Goal: Use online tool/utility: Utilize a website feature to perform a specific function

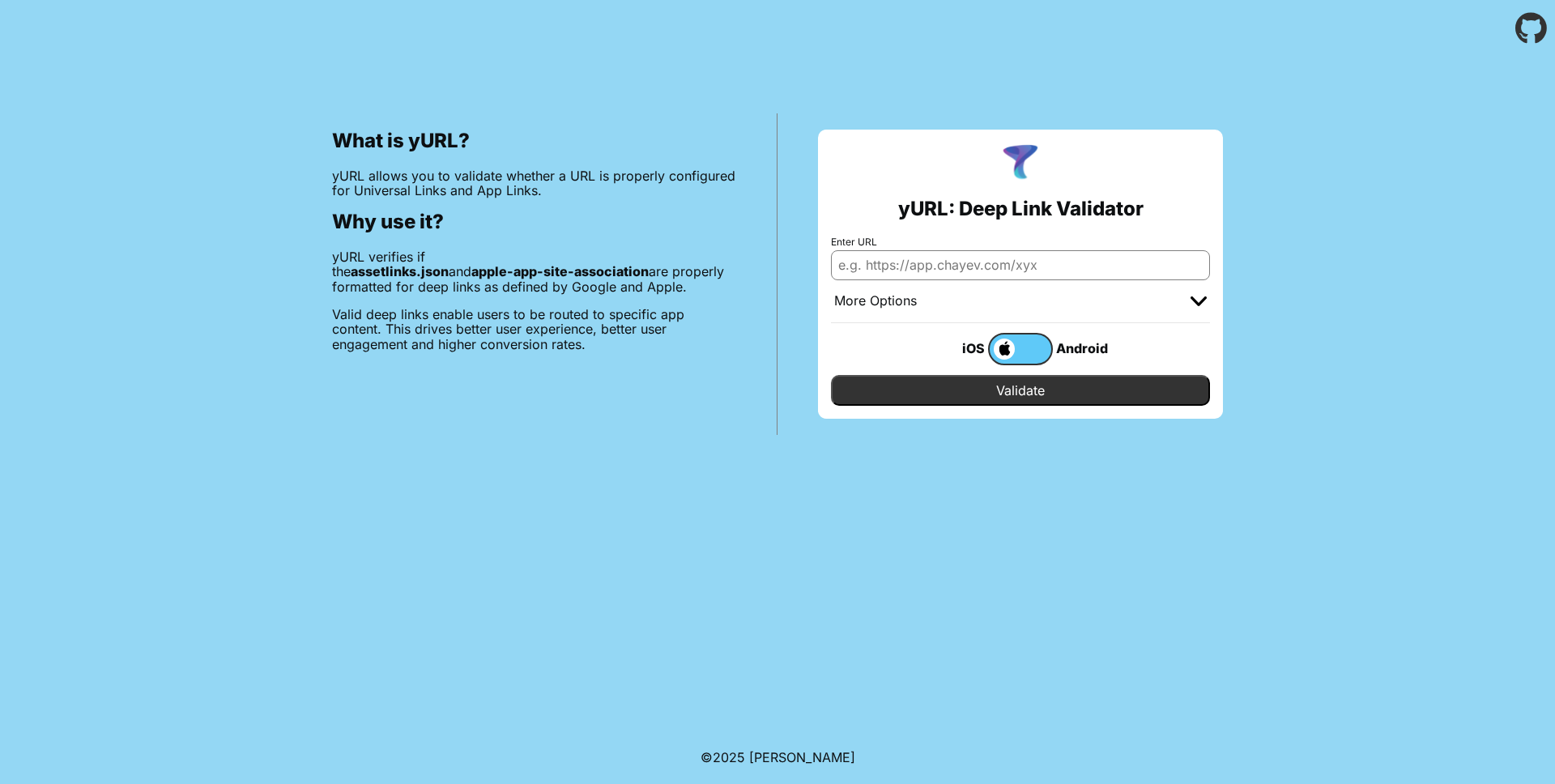
drag, startPoint x: 1019, startPoint y: 341, endPoint x: 973, endPoint y: 306, distance: 57.8
click at [1019, 340] on label at bounding box center [1020, 348] width 65 height 32
click at [0, 0] on input "checkbox" at bounding box center [0, 0] width 0 height 0
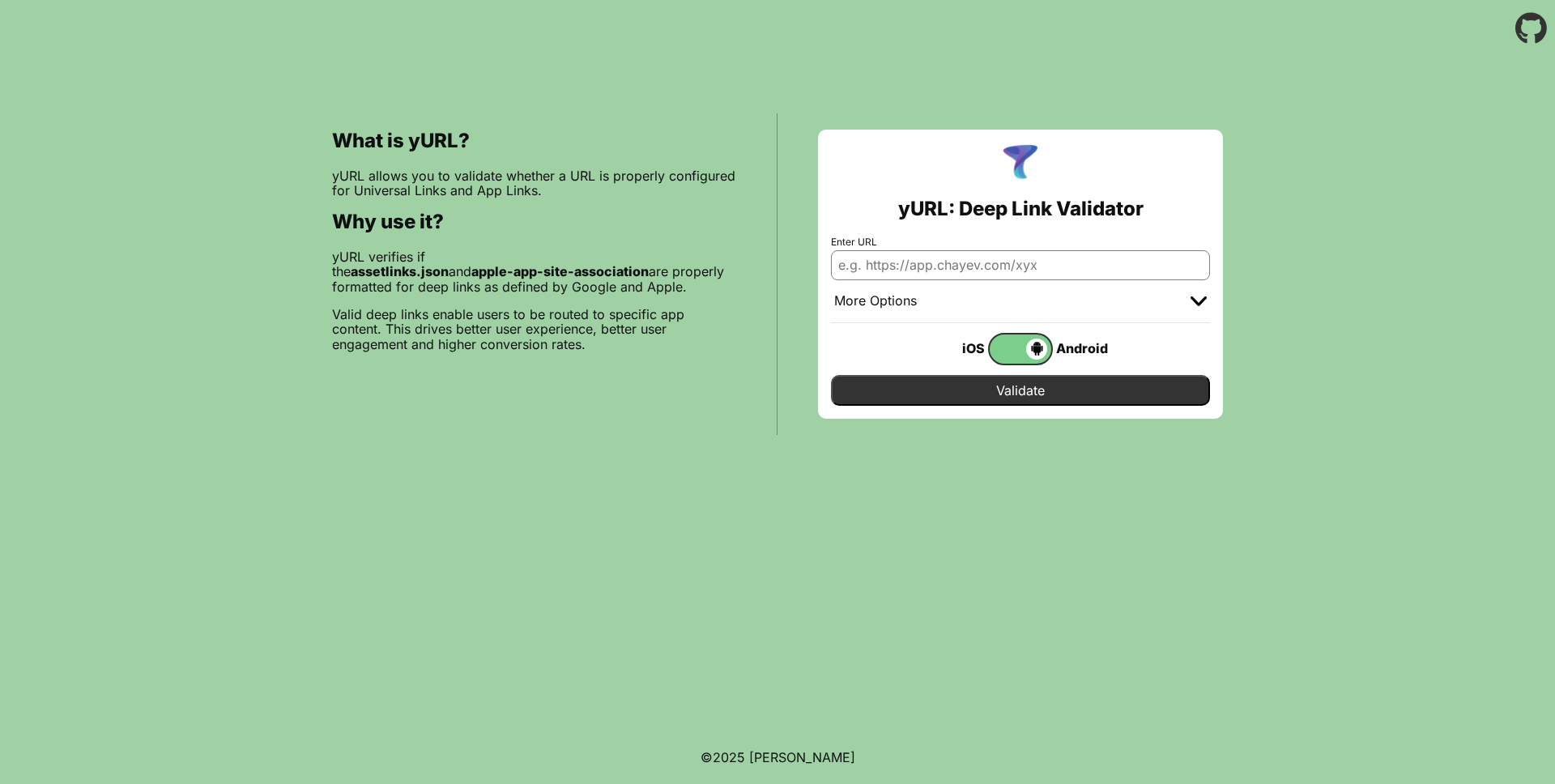
click at [988, 251] on input "Enter URL" at bounding box center [1020, 265] width 379 height 29
paste input "[URL][DOMAIN_NAME]"
type input "[URL][DOMAIN_NAME]"
click at [1141, 393] on input "Validate" at bounding box center [1020, 389] width 379 height 31
